Goal: Information Seeking & Learning: Find specific page/section

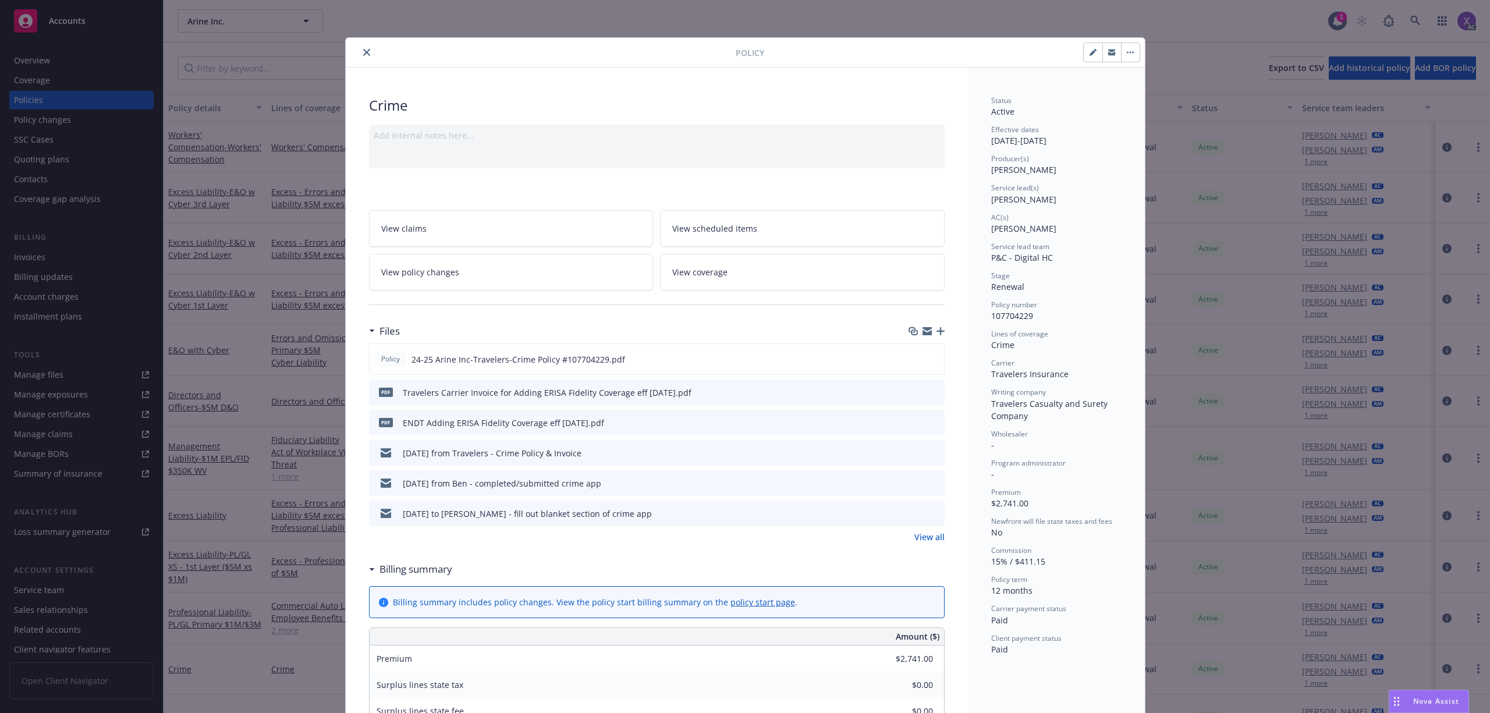
click at [364, 54] on icon "close" at bounding box center [366, 52] width 7 height 7
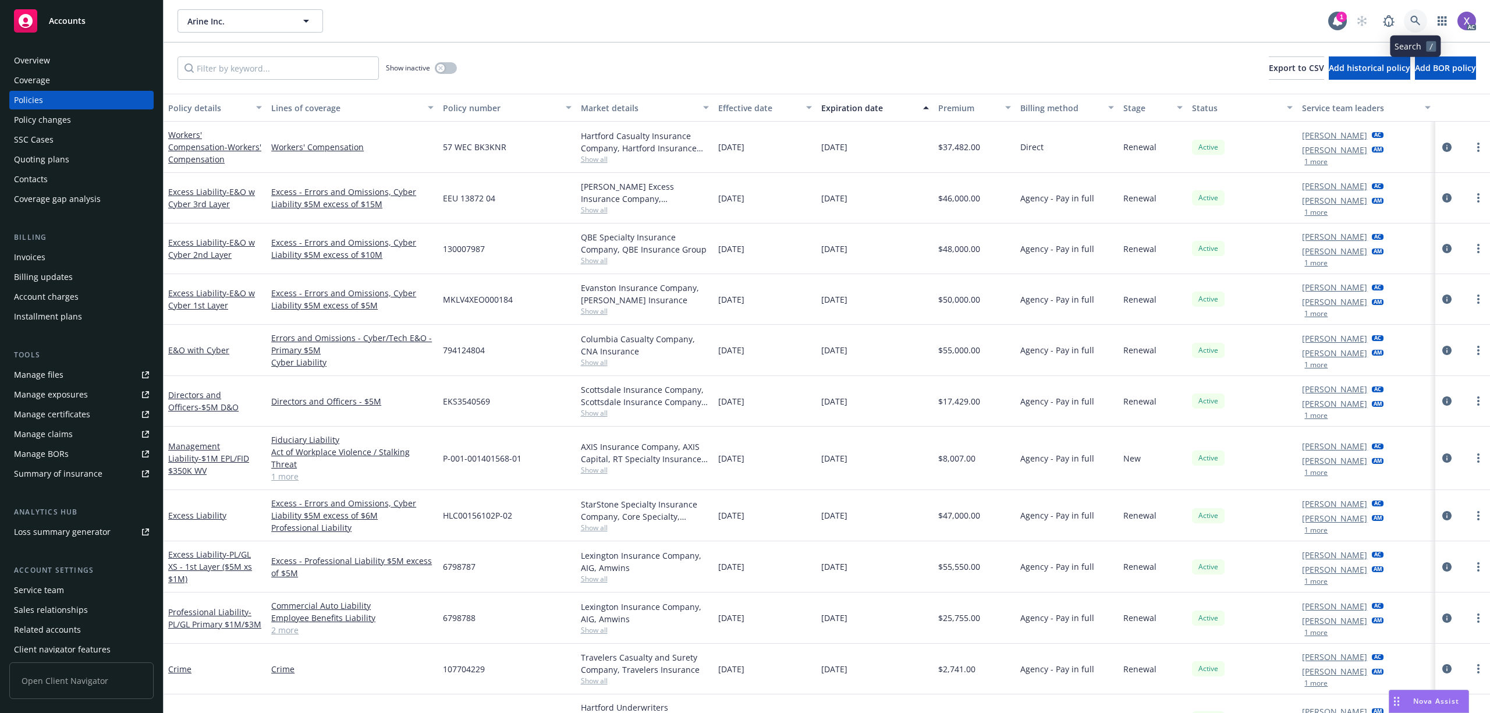
click at [1418, 10] on link at bounding box center [1415, 20] width 23 height 23
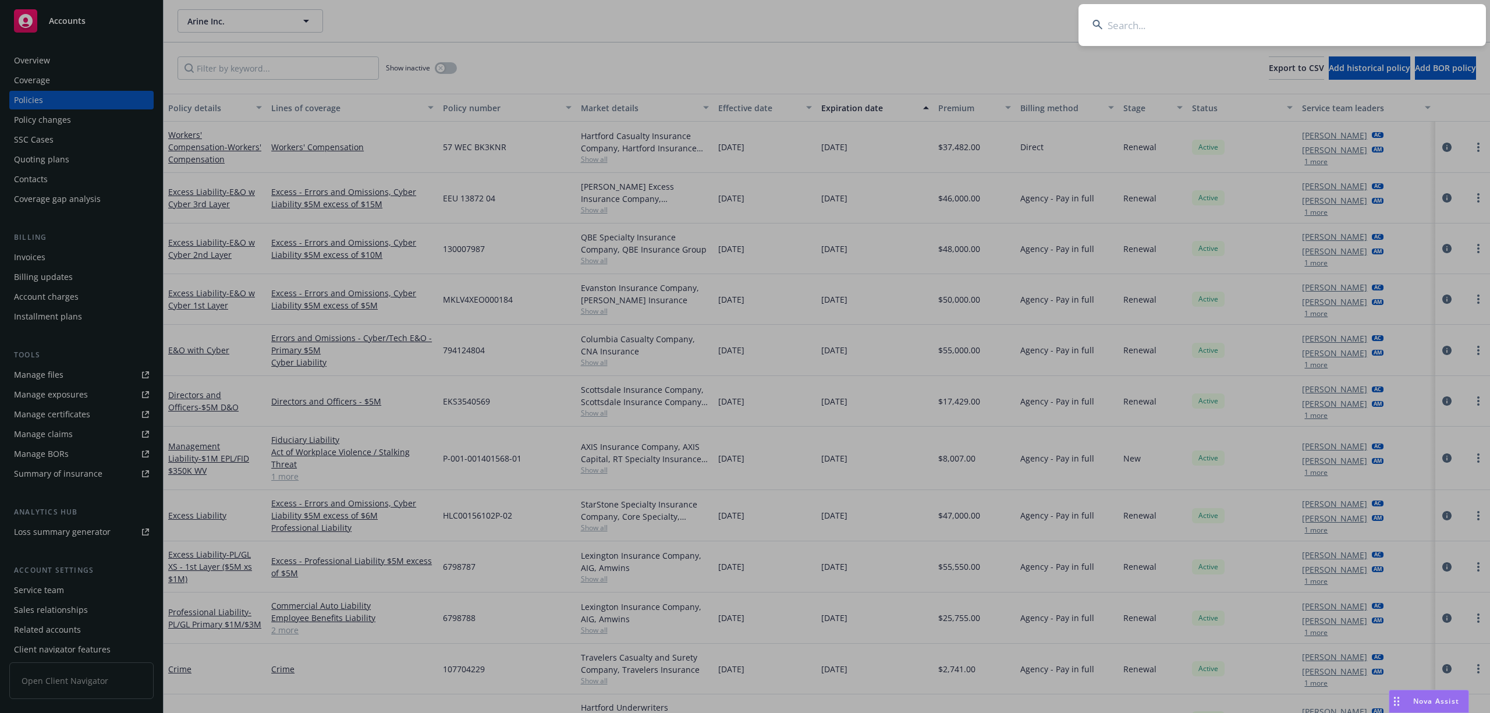
click at [1309, 22] on input at bounding box center [1283, 25] width 408 height 42
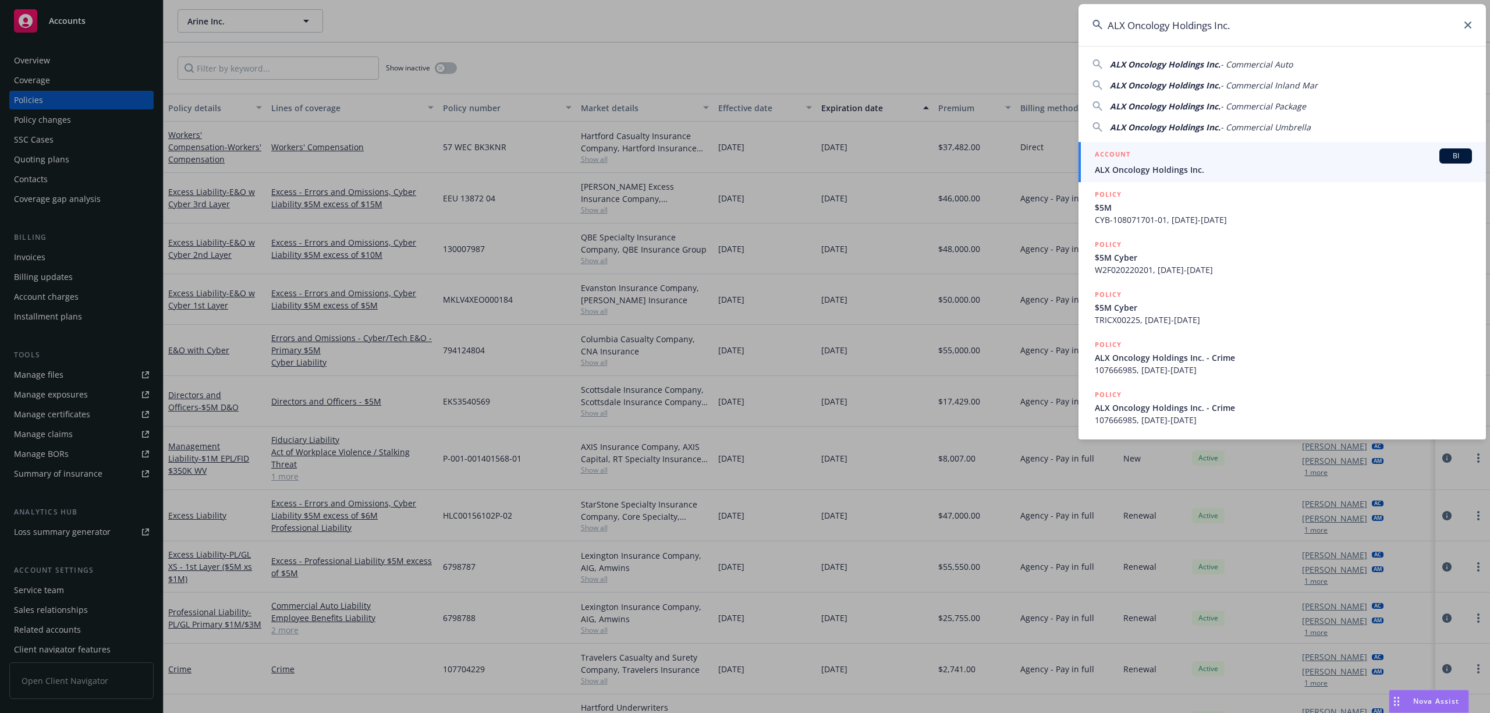
type input "ALX Oncology Holdings Inc."
drag, startPoint x: 1150, startPoint y: 173, endPoint x: 1004, endPoint y: 184, distance: 147.1
click at [1151, 173] on span "ALX Oncology Holdings Inc." at bounding box center [1283, 170] width 377 height 12
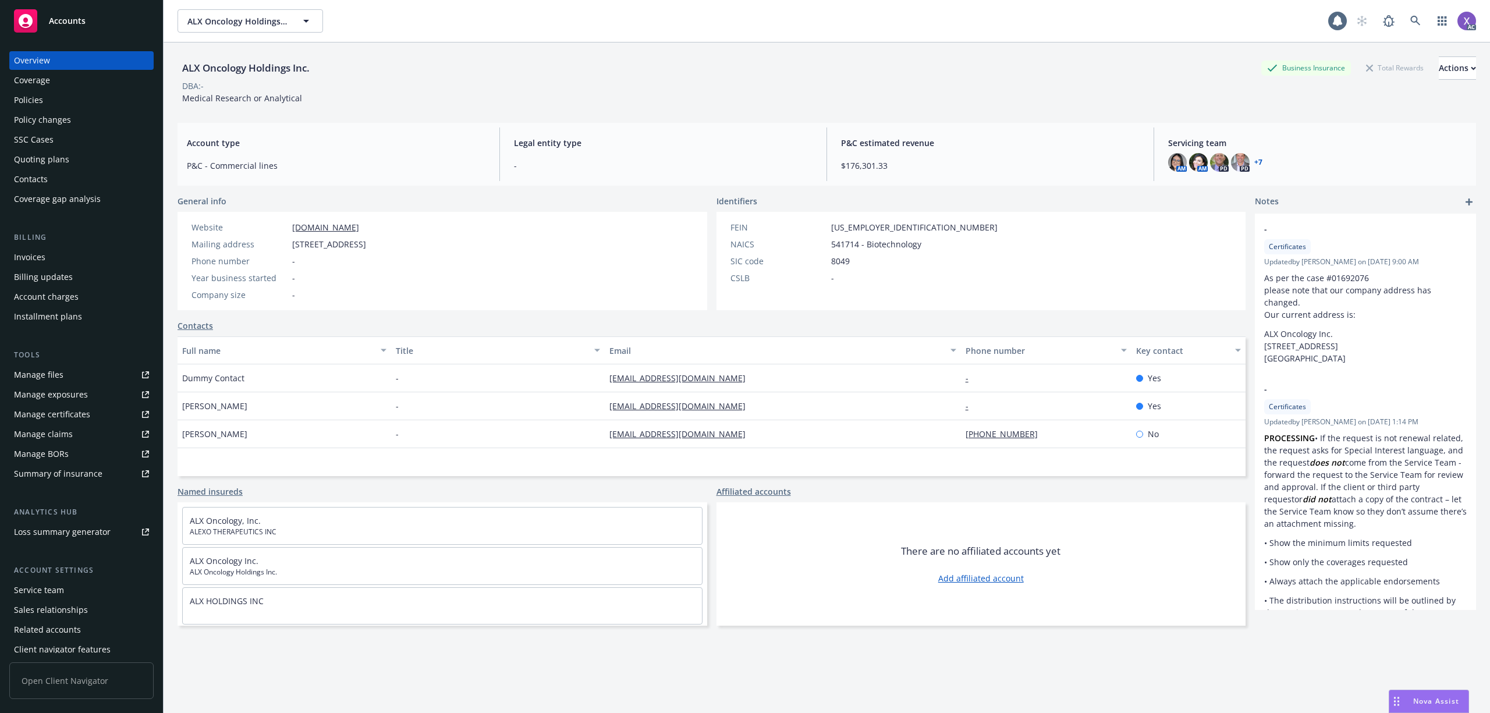
click at [33, 105] on div "Policies" at bounding box center [28, 100] width 29 height 19
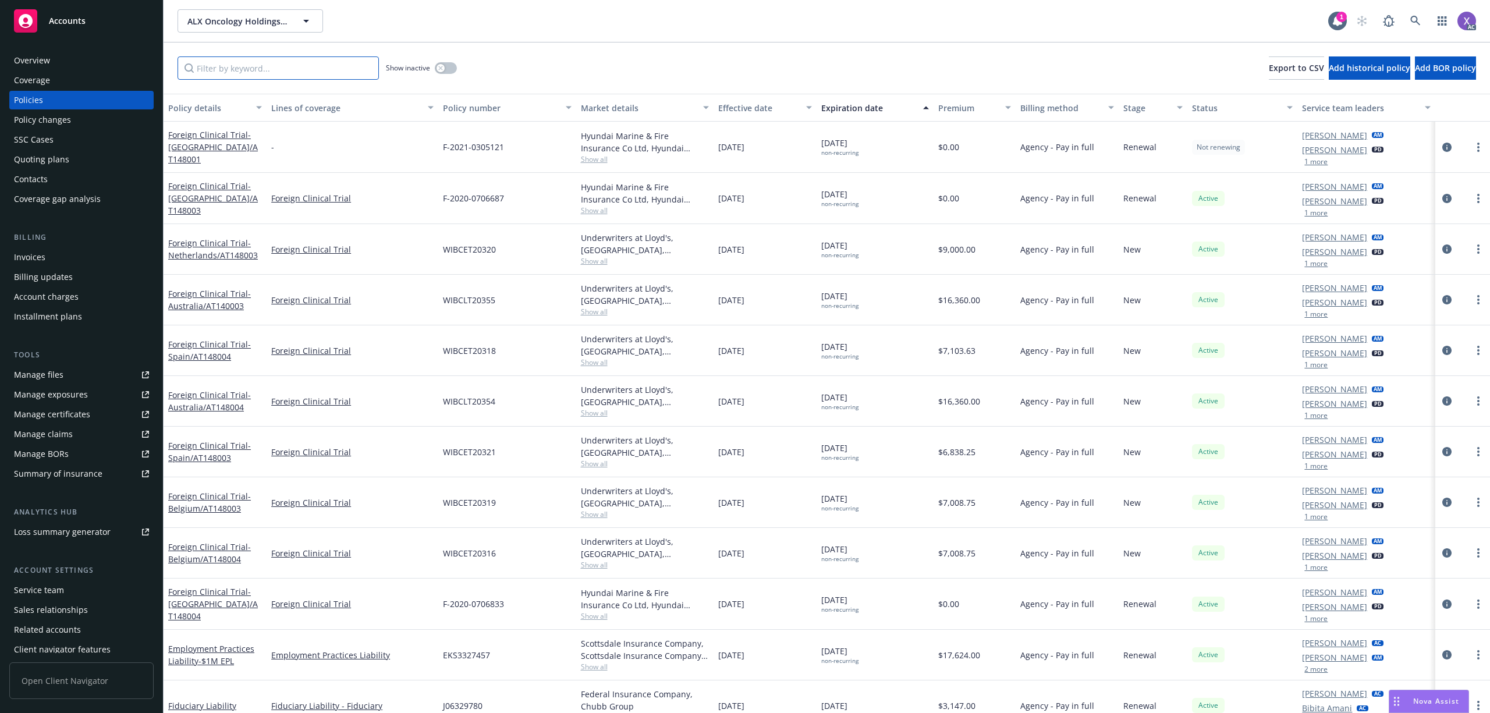
click at [268, 76] on input "Filter by keyword..." at bounding box center [278, 67] width 201 height 23
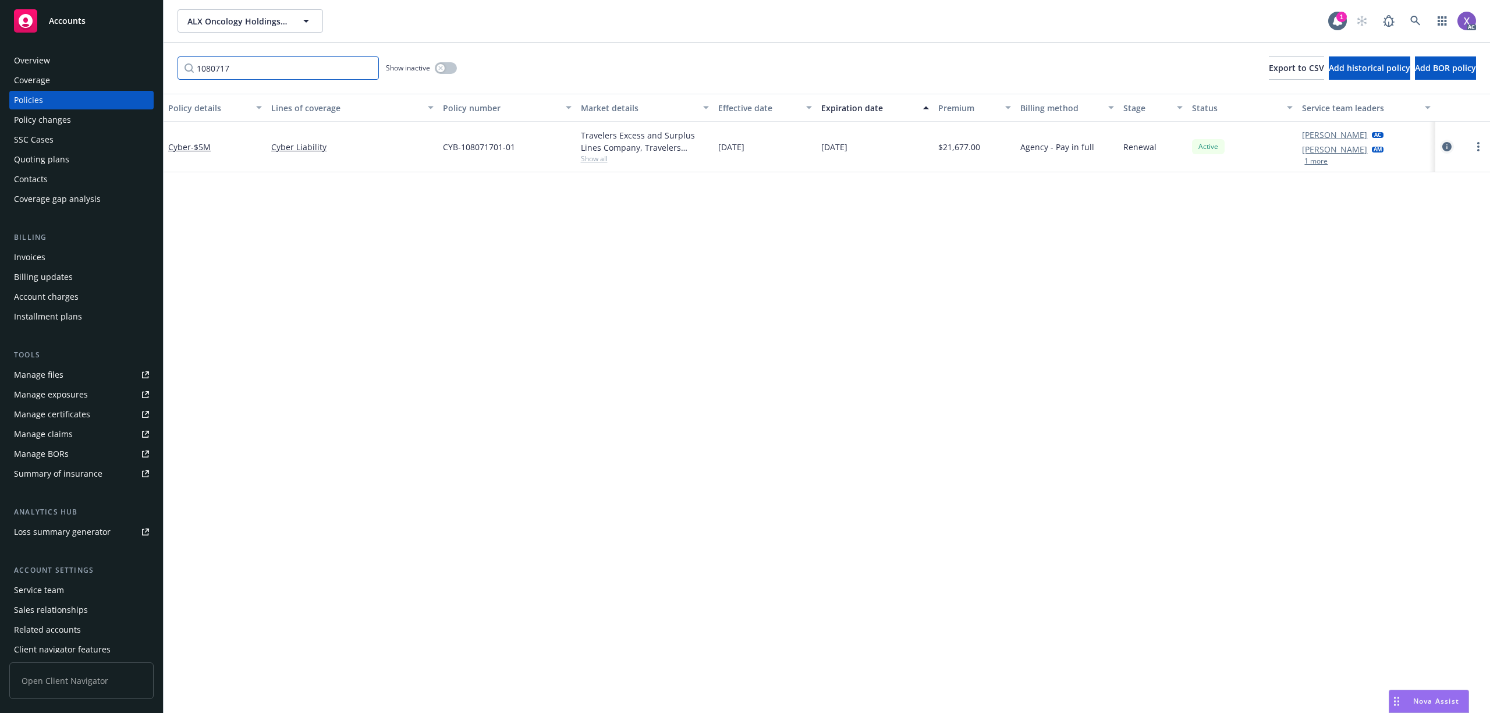
type input "1080717"
click at [1446, 147] on icon "circleInformation" at bounding box center [1447, 146] width 9 height 9
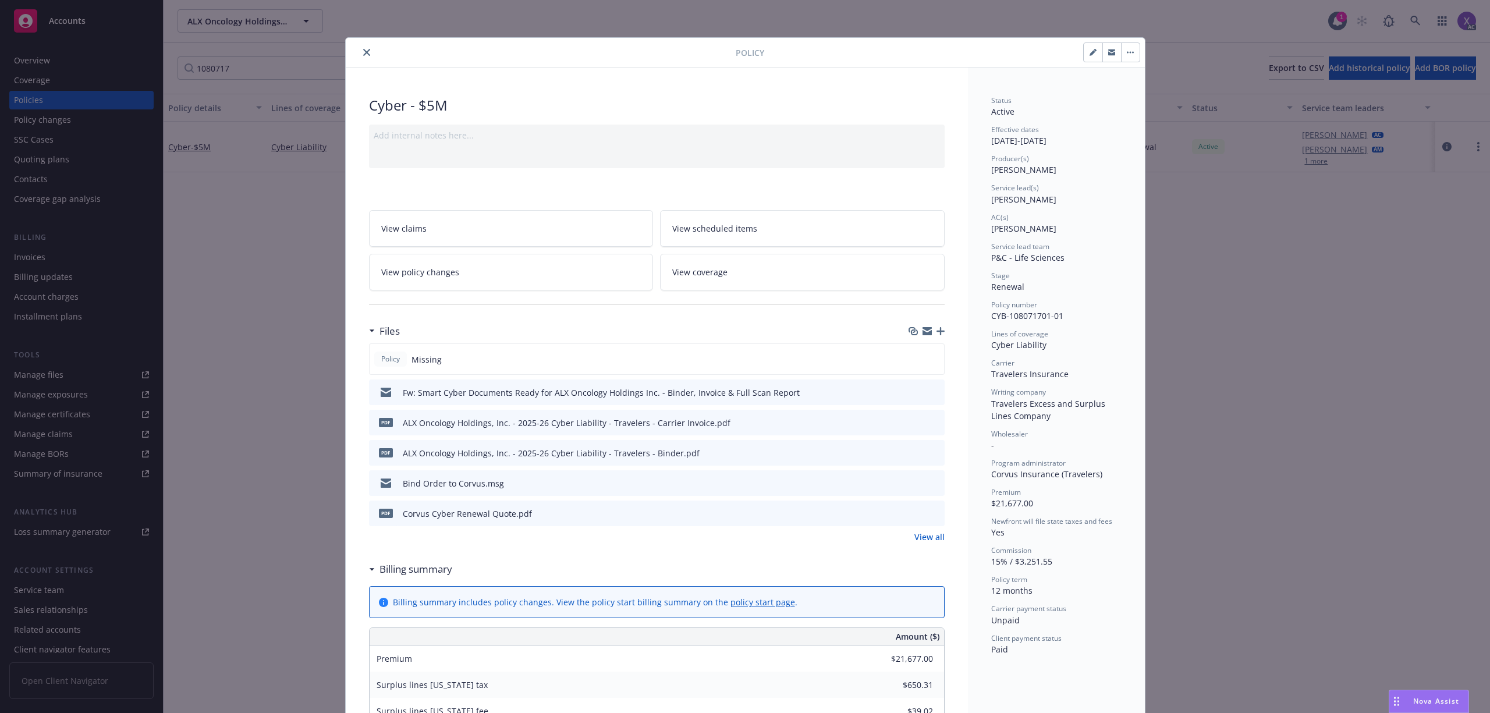
click at [918, 539] on link "View all" at bounding box center [930, 537] width 30 height 12
